Goal: Navigation & Orientation: Find specific page/section

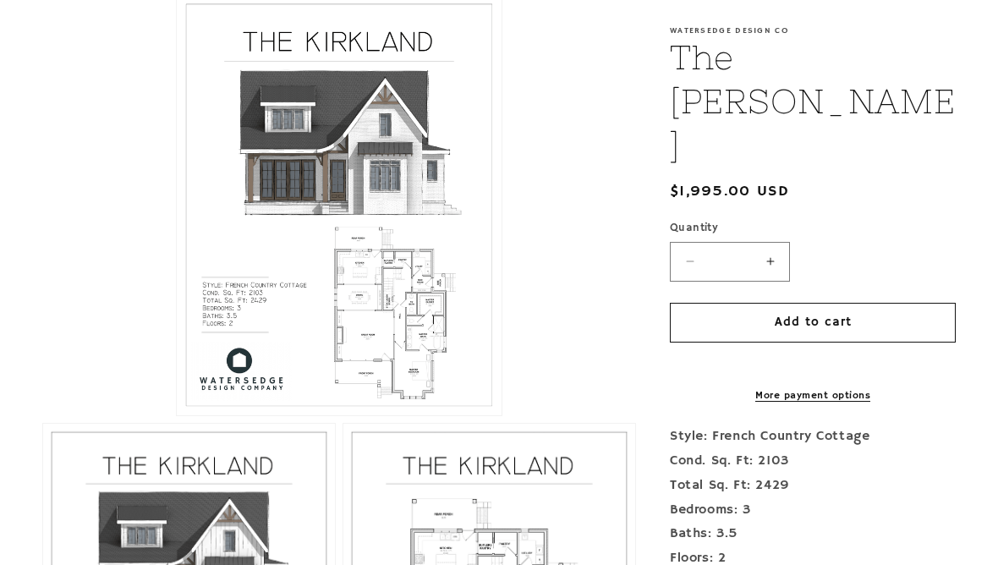
scroll to position [408, 0]
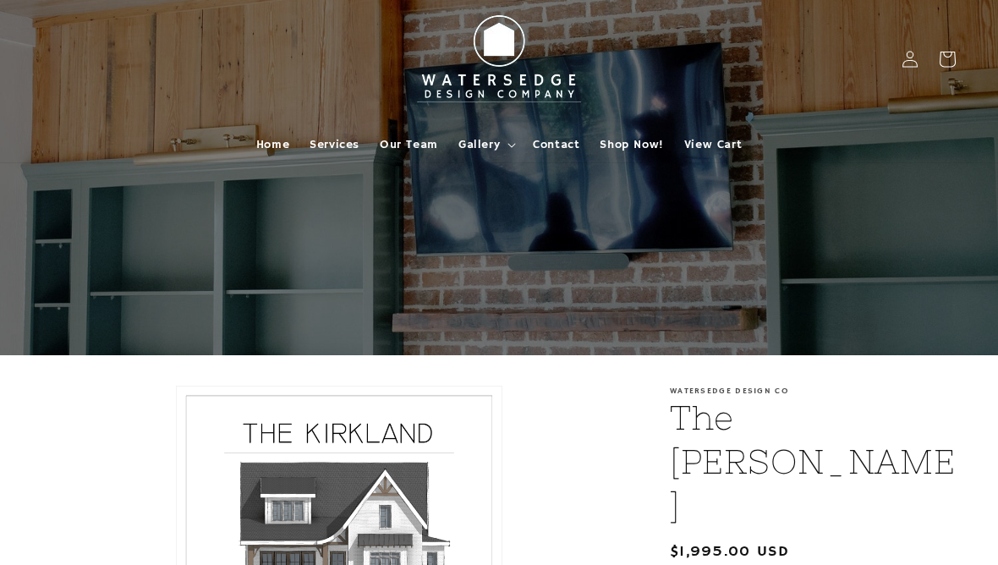
click at [498, 140] on span "Gallery" at bounding box center [478, 144] width 41 height 15
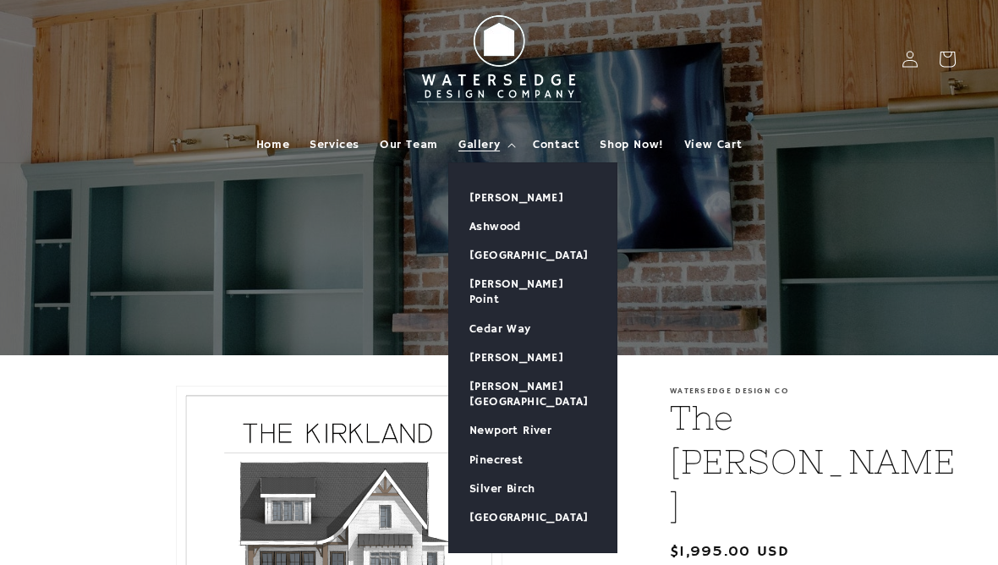
click at [533, 200] on link "[PERSON_NAME]" at bounding box center [532, 198] width 167 height 29
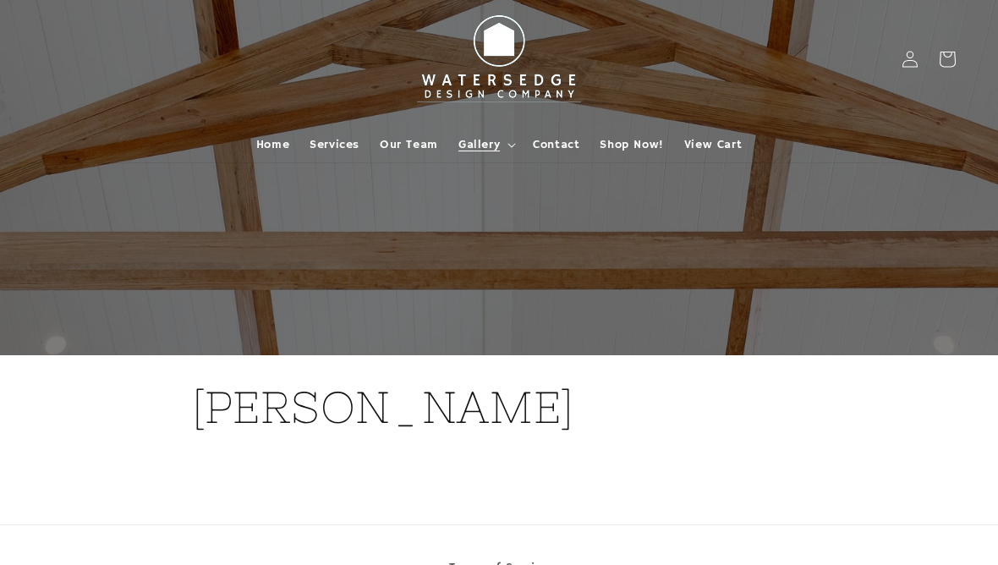
click at [492, 142] on span "Gallery" at bounding box center [478, 144] width 41 height 15
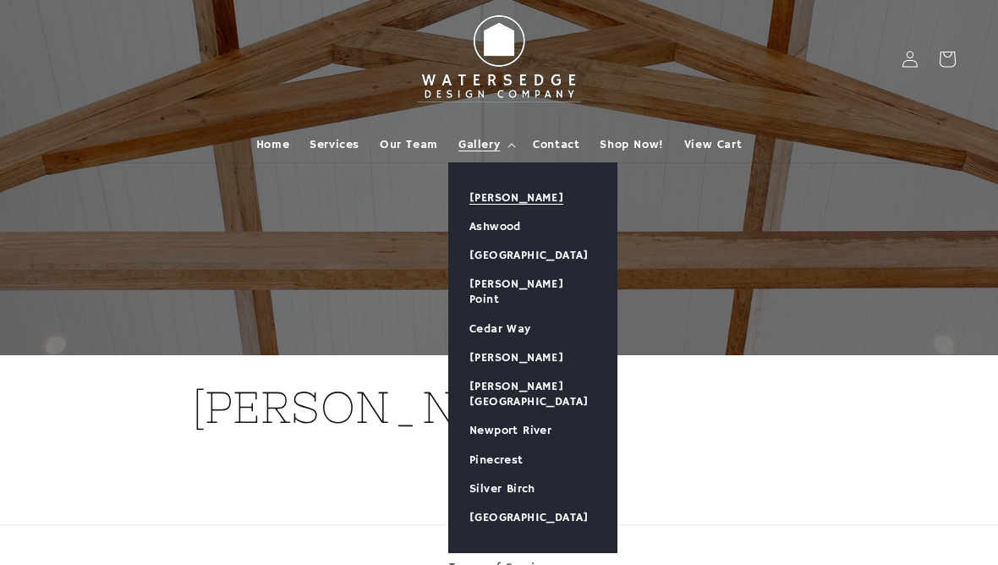
click at [554, 503] on link "[GEOGRAPHIC_DATA]" at bounding box center [532, 517] width 167 height 29
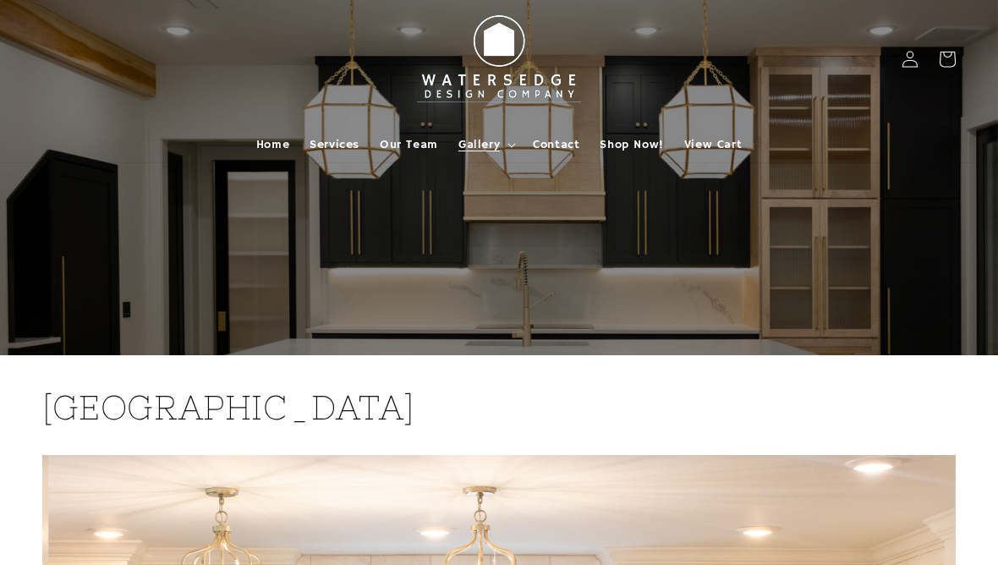
click at [503, 147] on summary "Gallery" at bounding box center [485, 145] width 74 height 36
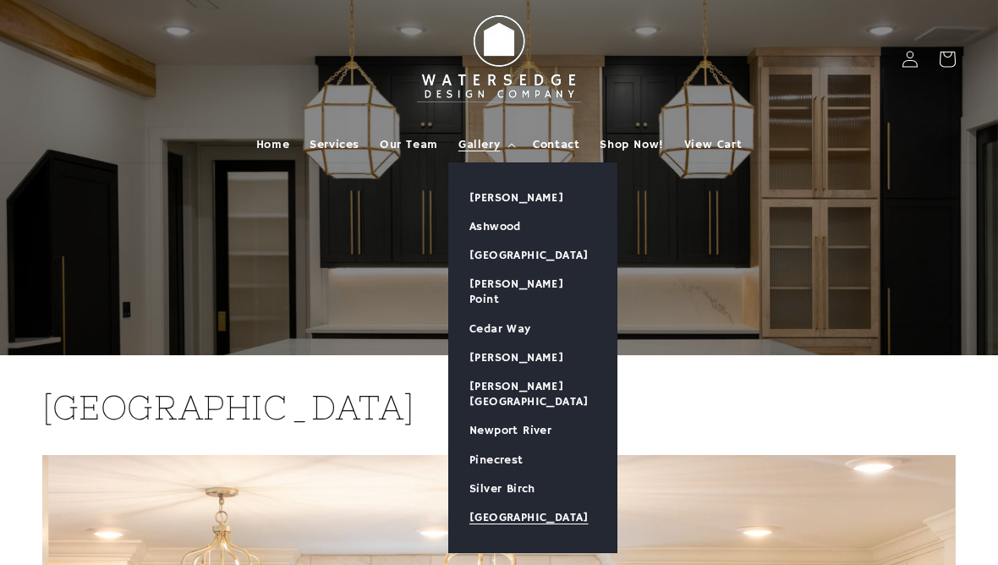
click at [548, 258] on link "[GEOGRAPHIC_DATA]" at bounding box center [532, 255] width 167 height 29
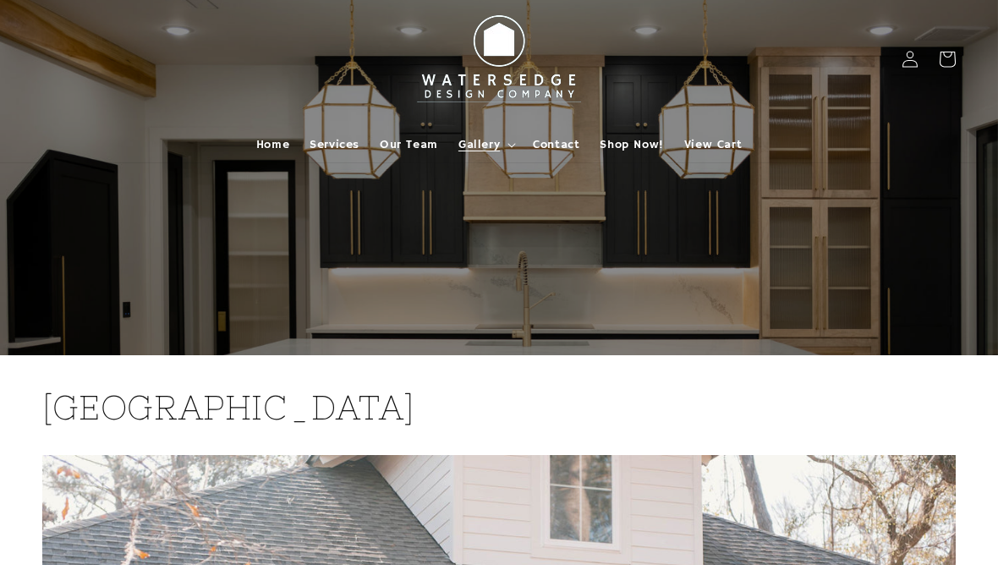
click at [258, 143] on span "Home" at bounding box center [272, 144] width 33 height 15
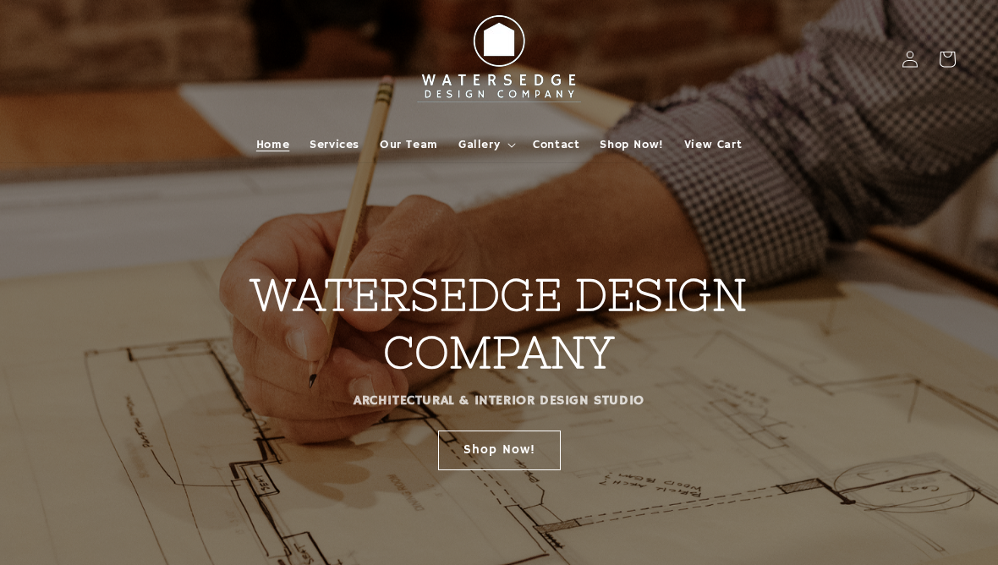
click at [272, 156] on link "Home" at bounding box center [272, 145] width 53 height 36
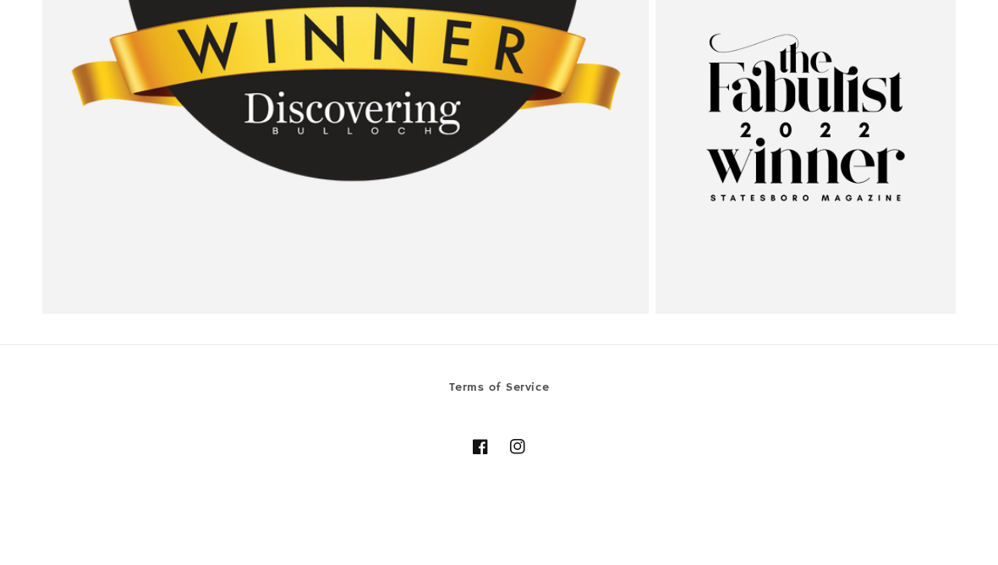
scroll to position [3434, 0]
